Goal: Transaction & Acquisition: Purchase product/service

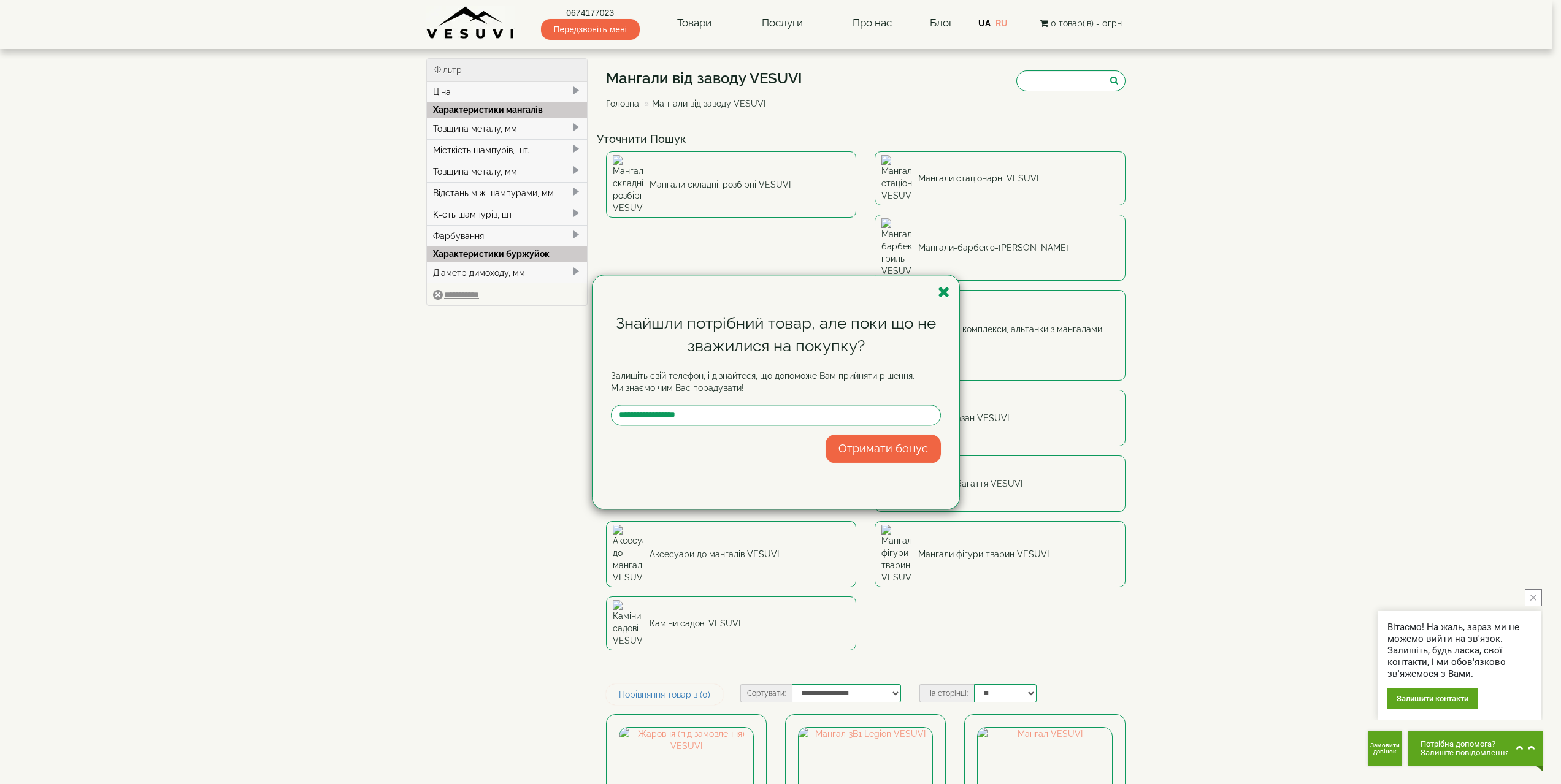
click at [1417, 276] on div "Знайшли потрібний товар, але поки що не зважилися на покупку? Залишіть свій тел…" at bounding box center [780, 392] width 1561 height 784
click at [945, 291] on icon "button" at bounding box center [943, 292] width 12 height 15
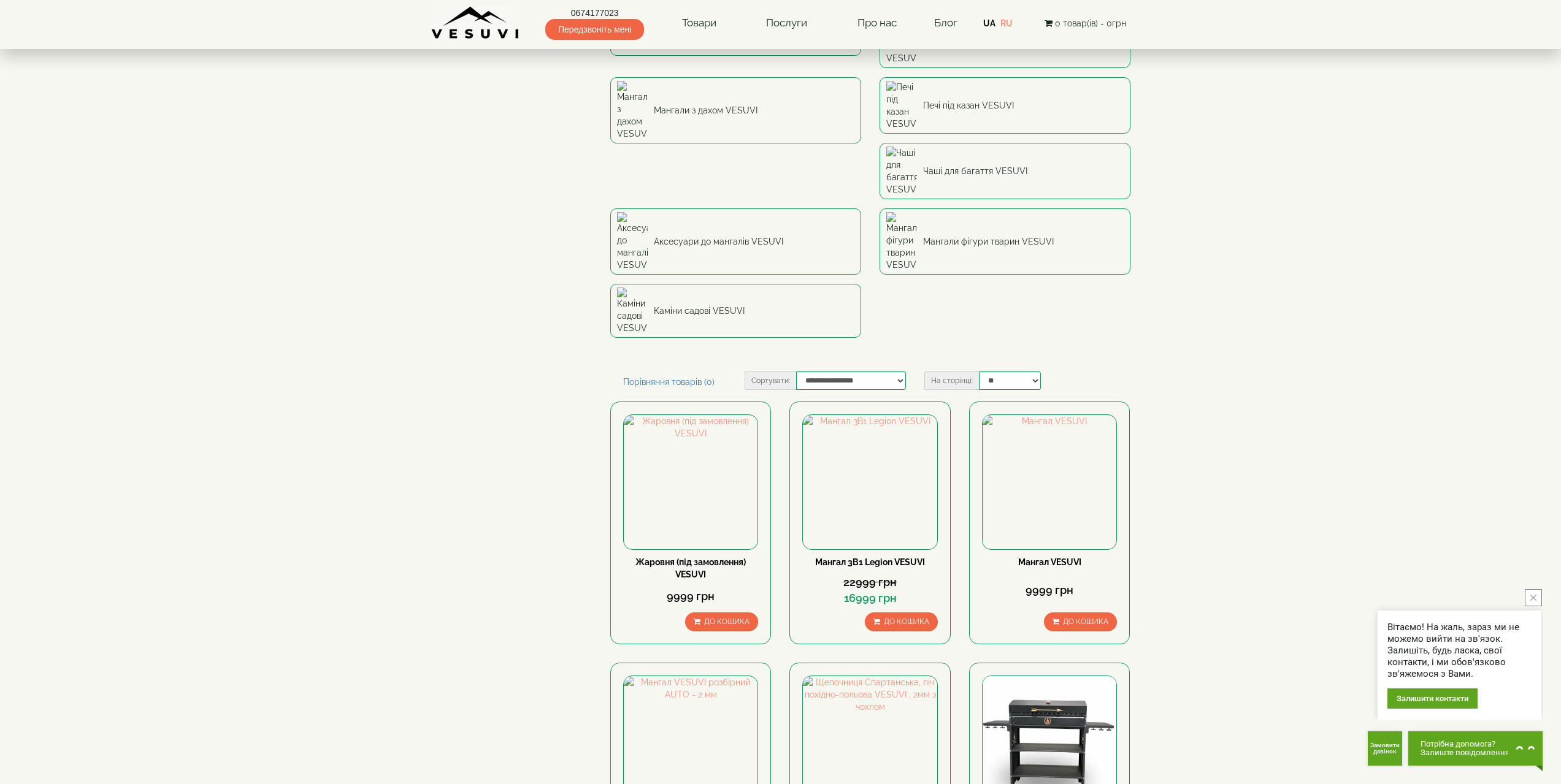
scroll to position [368, 0]
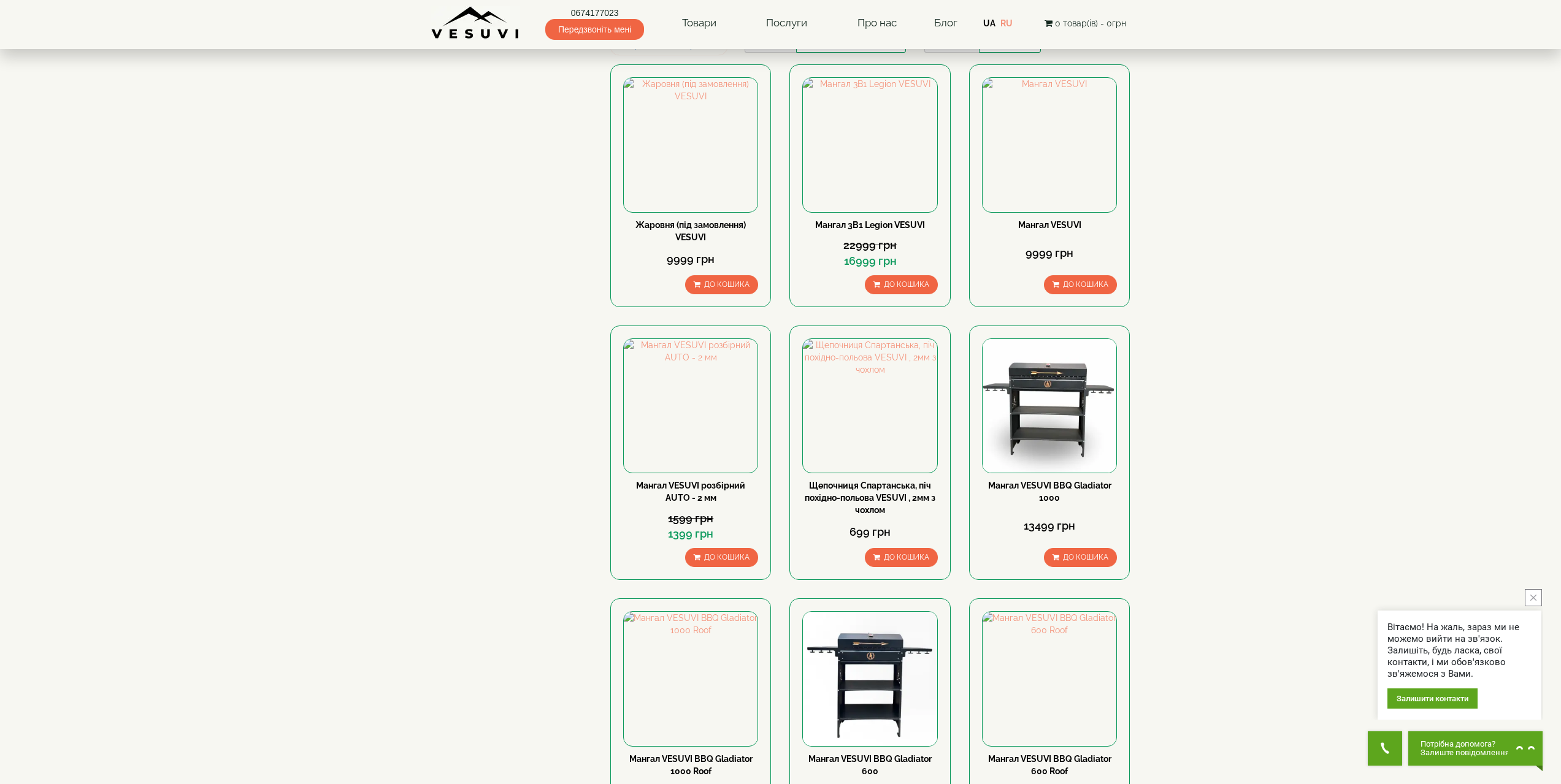
scroll to position [797, 0]
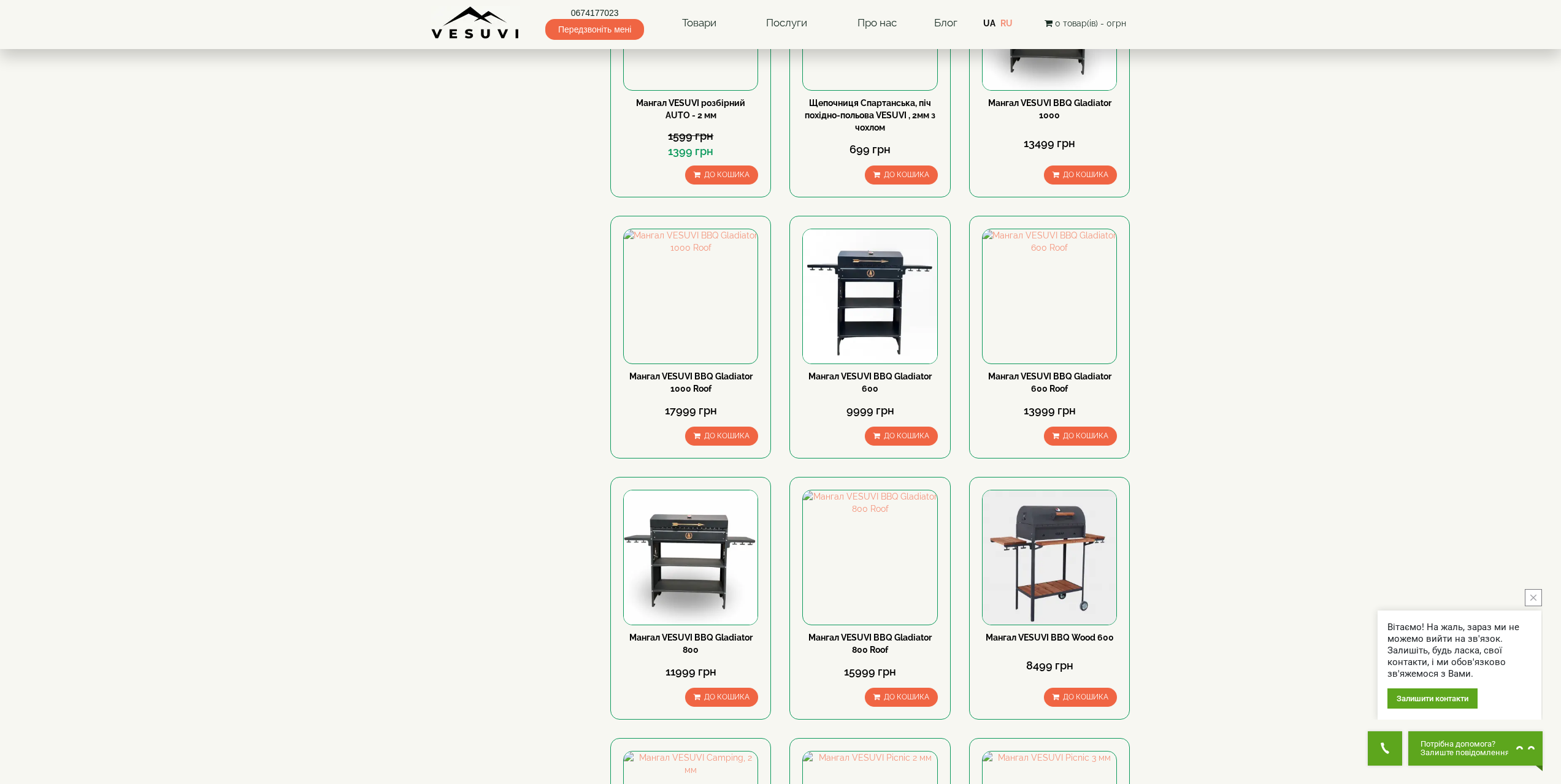
scroll to position [1287, 0]
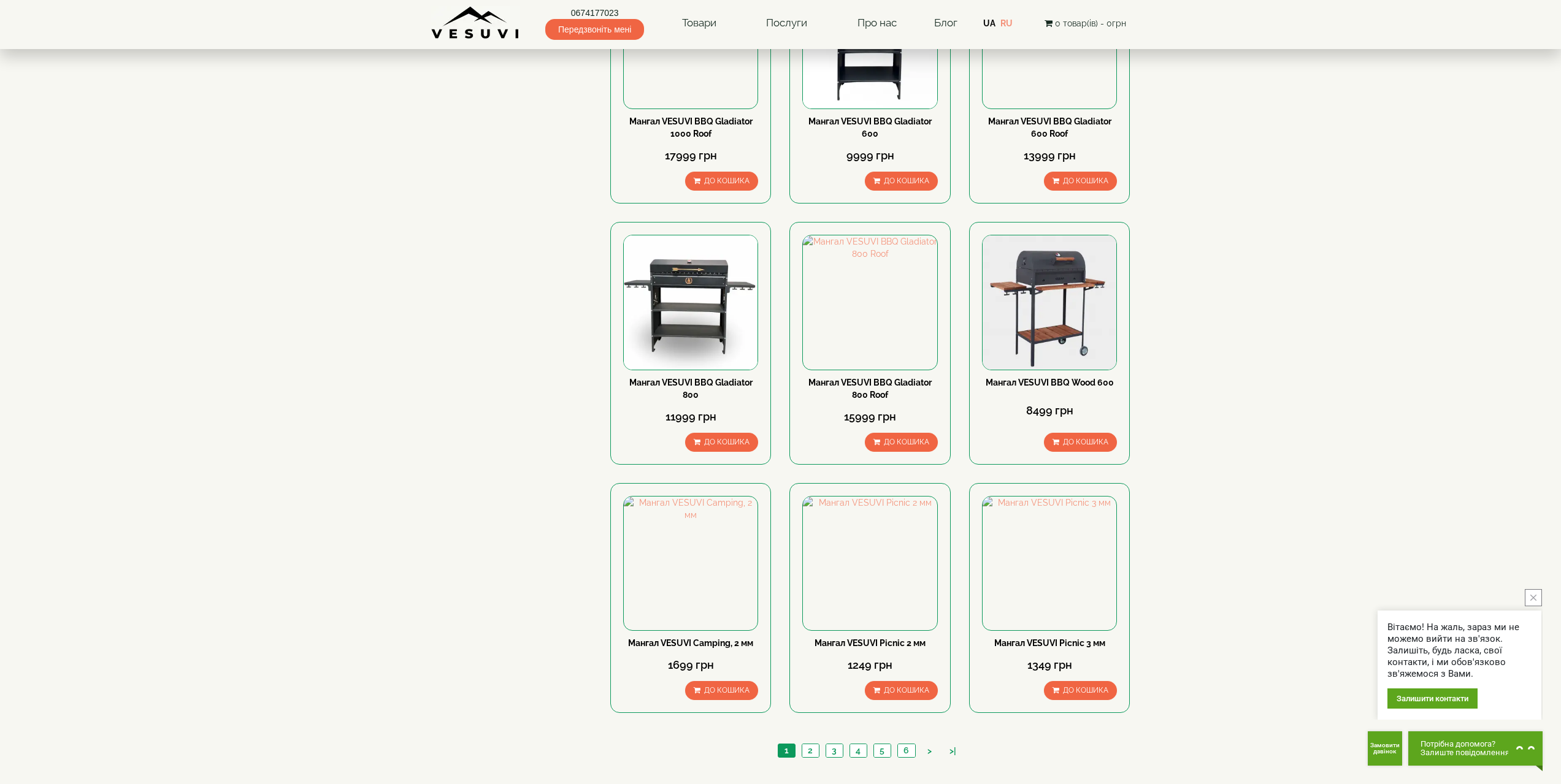
click at [1382, 265] on body "0674177023 Передзвоніть мені Товари Булер'яни VESUVI Мангали від заводу VESUVI …" at bounding box center [780, 647] width 1561 height 3869
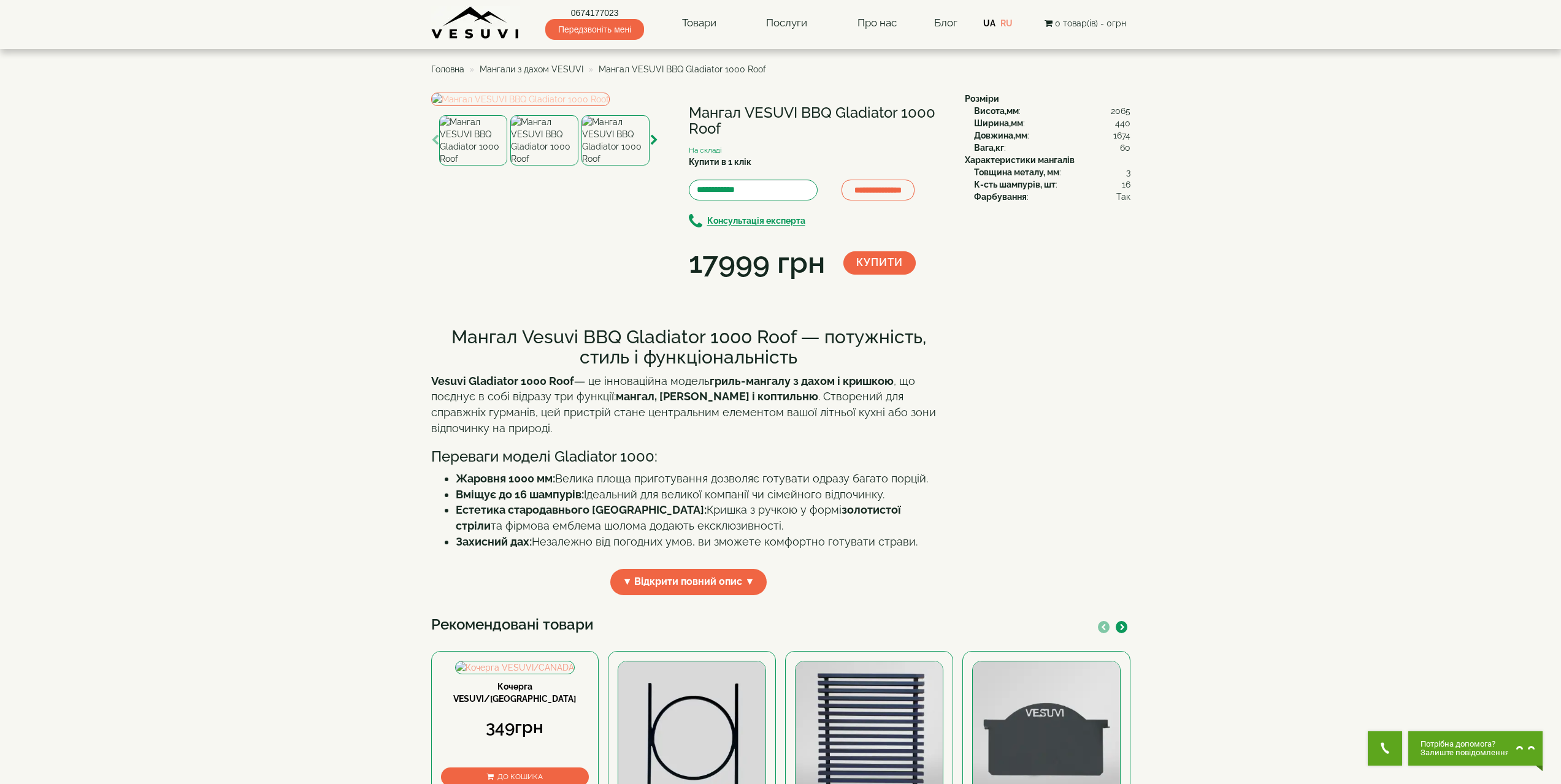
click at [541, 106] on img at bounding box center [520, 99] width 178 height 13
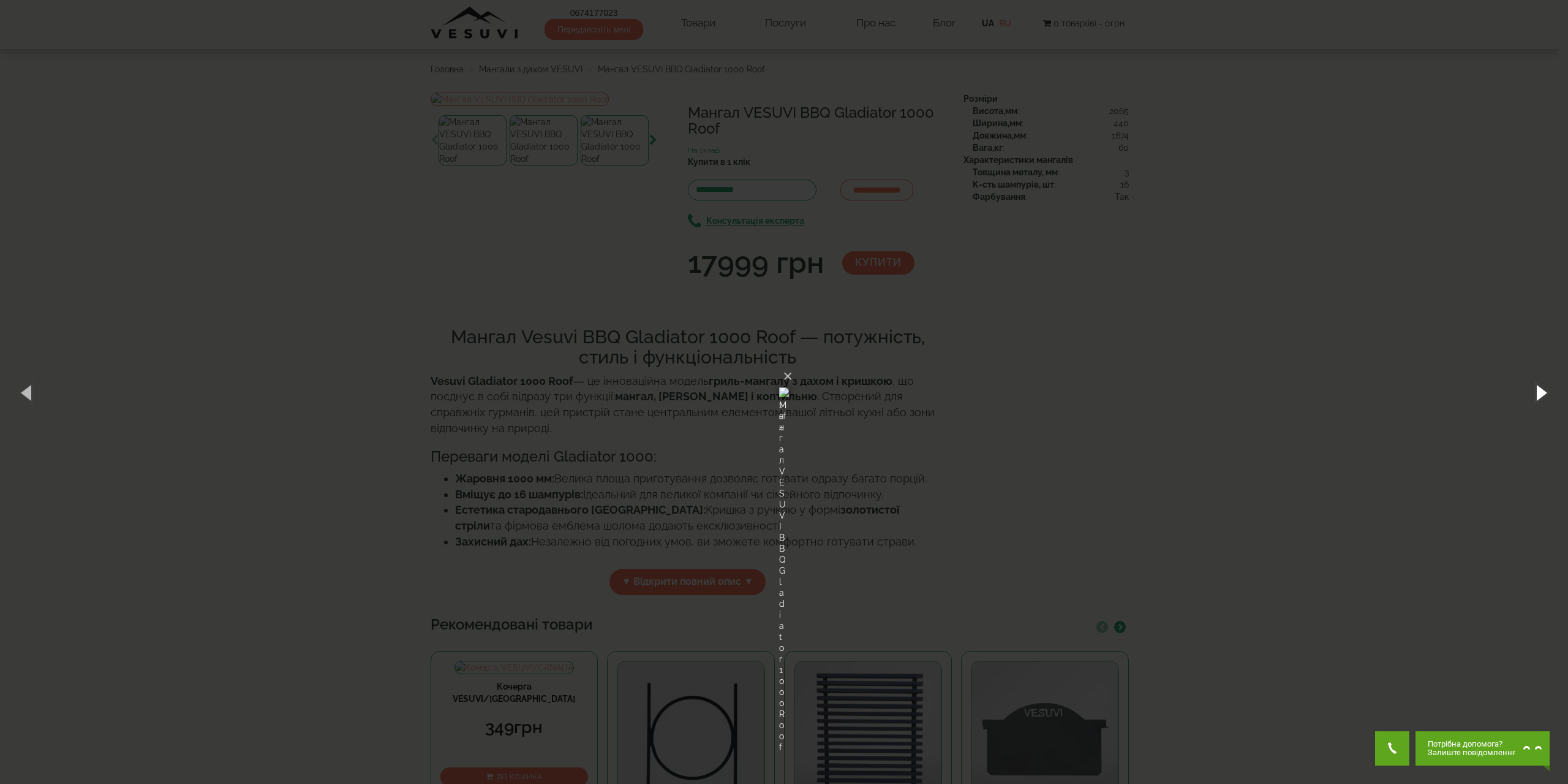
click at [1542, 392] on button "button" at bounding box center [1540, 392] width 55 height 68
click at [1541, 390] on button "button" at bounding box center [1540, 392] width 55 height 68
click at [1339, 409] on div "× Мангал VESUVI BBQ Gladiator 1000 Roof 4 of 4 Loading..." at bounding box center [784, 392] width 1568 height 784
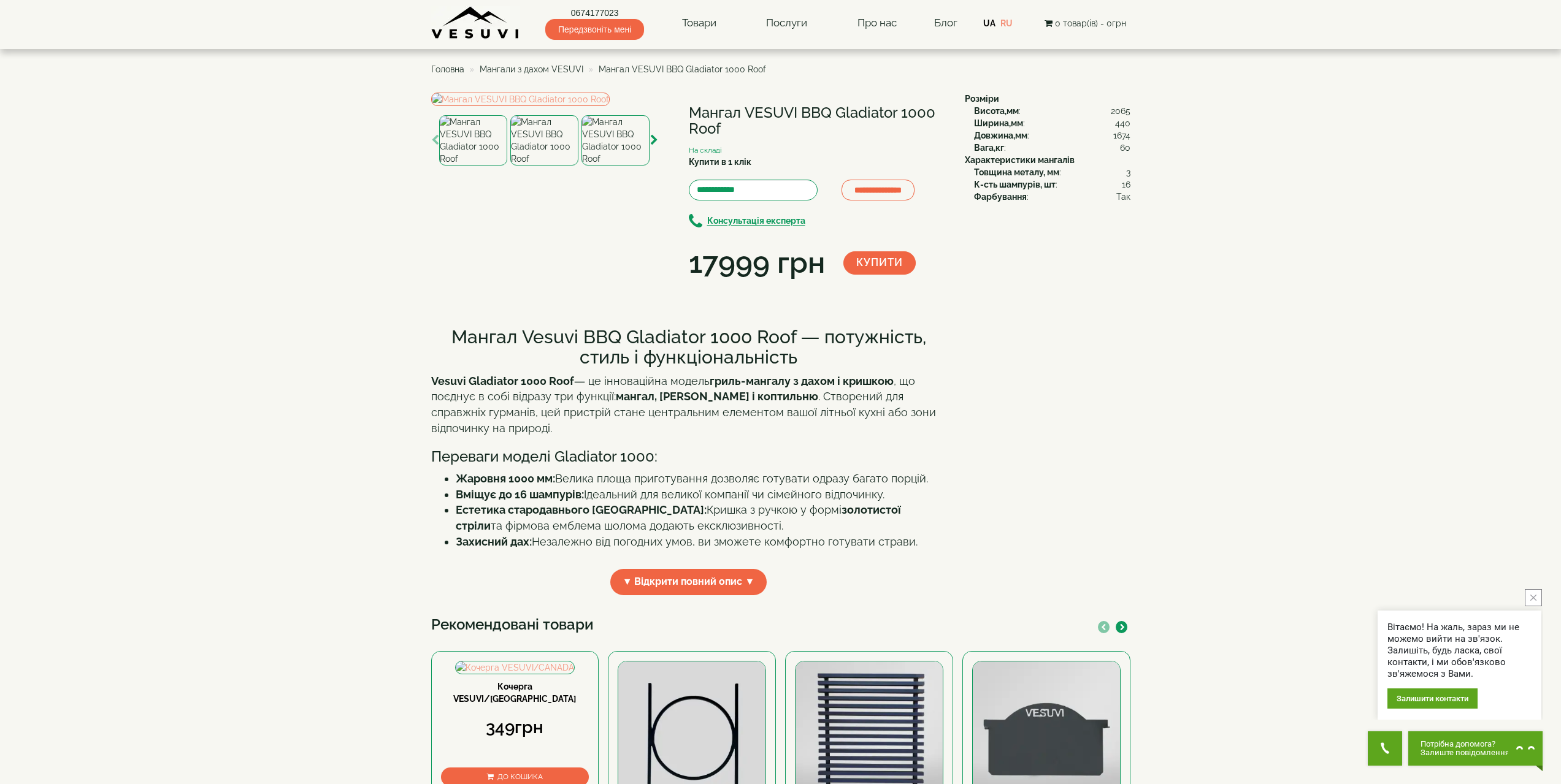
click at [1373, 386] on body "Магазин Булер'яни VESUVI Мангали від заводу VESUVI Печі для лазні та сауни VESU…" at bounding box center [780, 690] width 1561 height 1380
